Goal: Transaction & Acquisition: Purchase product/service

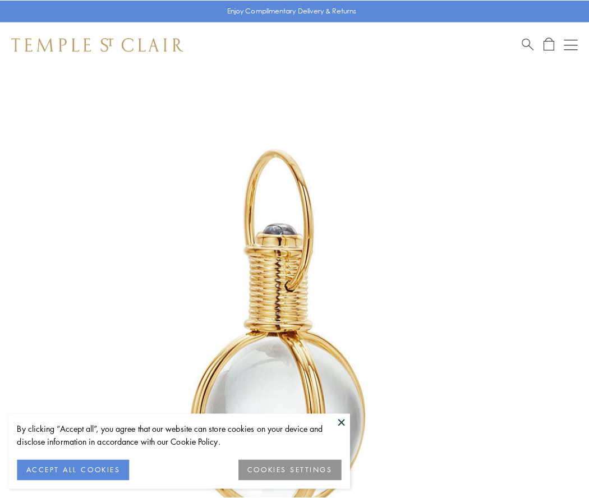
scroll to position [293, 0]
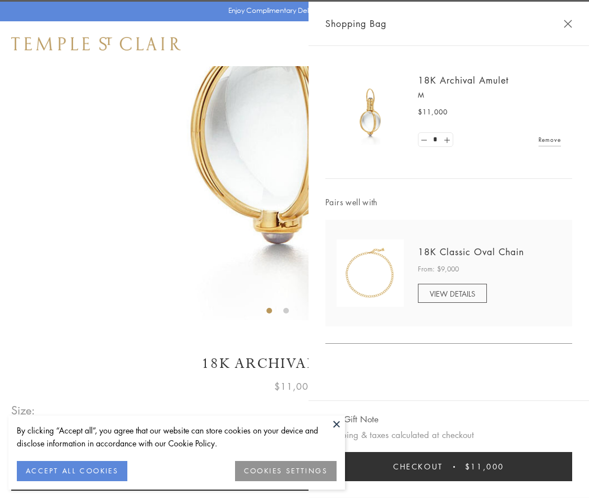
click at [449, 467] on button "Checkout $11,000" at bounding box center [449, 466] width 247 height 29
